Goal: Use online tool/utility: Utilize a website feature to perform a specific function

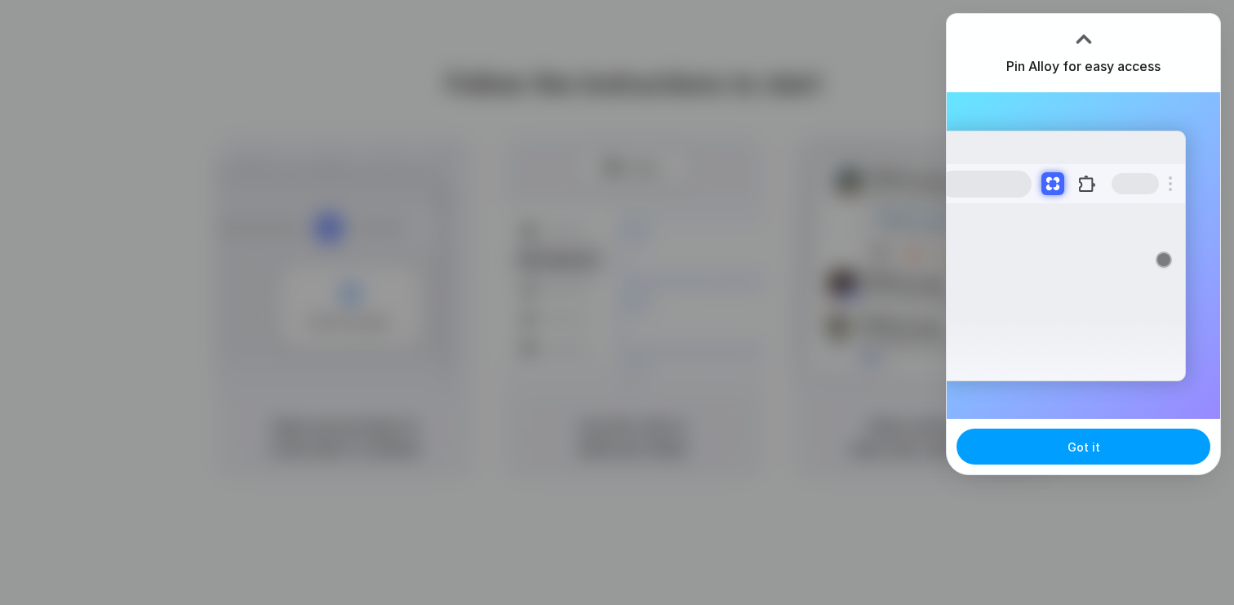
click at [1120, 446] on button "Got it" at bounding box center [1083, 446] width 254 height 36
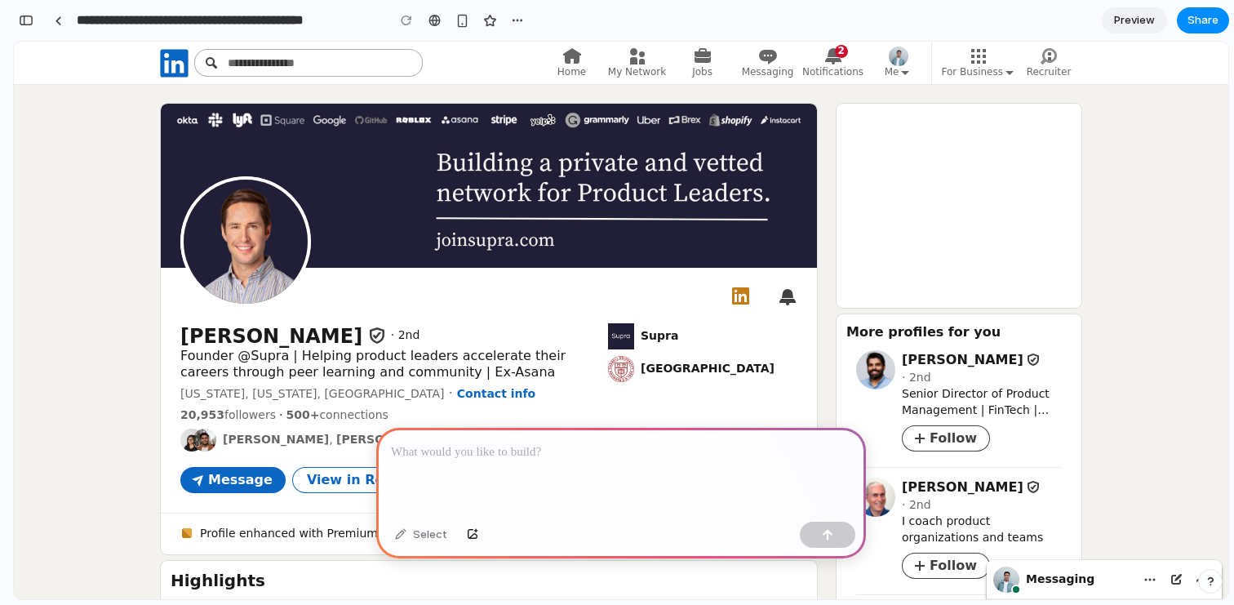
click at [566, 471] on div at bounding box center [621, 471] width 490 height 87
click at [833, 56] on icon "Primary Navigation" at bounding box center [833, 56] width 16 height 16
click at [478, 446] on p "**********" at bounding box center [621, 452] width 460 height 20
